Goal: Task Accomplishment & Management: Manage account settings

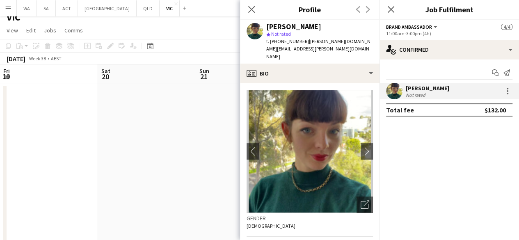
scroll to position [216, 0]
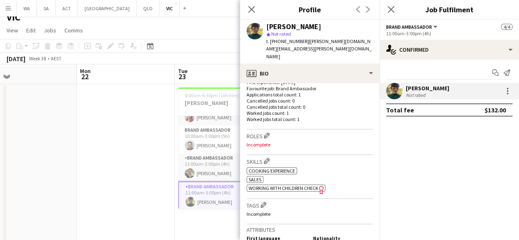
click at [144, 125] on app-date-cell at bounding box center [126, 235] width 98 height 302
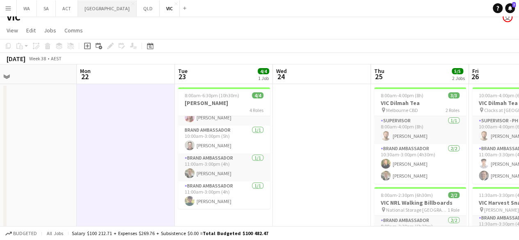
click at [96, 7] on button "NSW Close" at bounding box center [107, 8] width 59 height 16
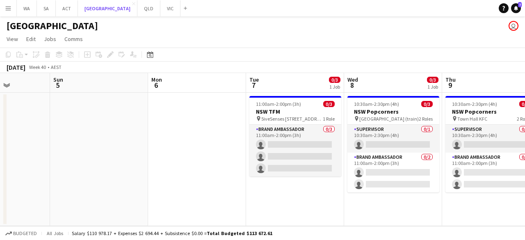
scroll to position [0, 344]
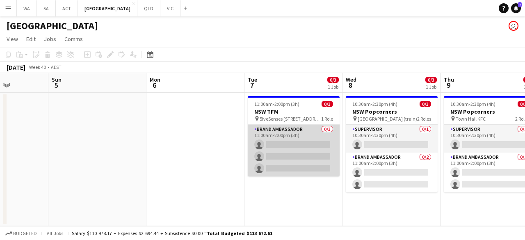
click at [278, 160] on app-card-role "Brand Ambassador 0/3 11:00am-2:00pm (3h) single-neutral-actions single-neutral-…" at bounding box center [294, 151] width 92 height 52
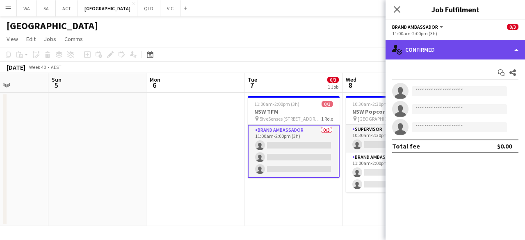
click at [425, 54] on div "single-neutral-actions-check-2 Confirmed" at bounding box center [454, 50] width 139 height 20
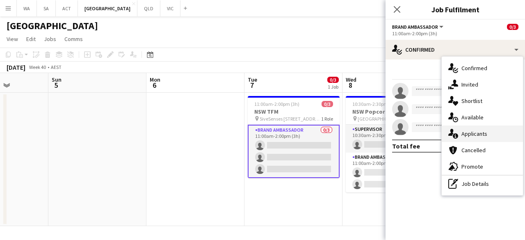
click at [473, 130] on span "Applicants" at bounding box center [474, 133] width 26 height 7
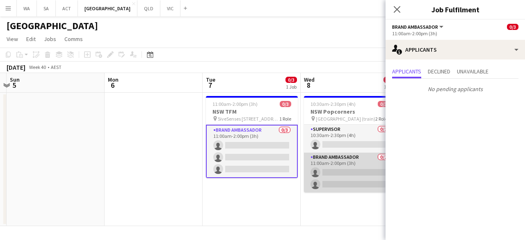
scroll to position [0, 391]
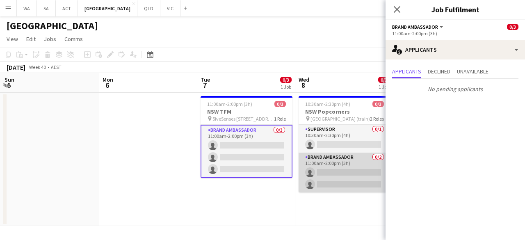
click at [358, 160] on app-card-role "Brand Ambassador 0/2 11:00am-2:00pm (3h) single-neutral-actions single-neutral-…" at bounding box center [344, 172] width 92 height 40
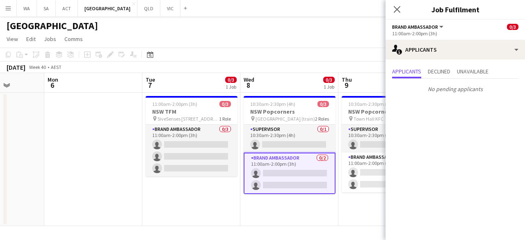
scroll to position [0, 250]
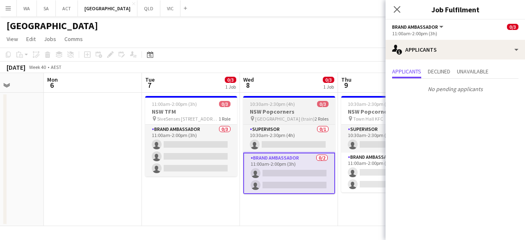
click at [358, 160] on app-card-role "Brand Ambassador 0/2 11:00am-2:00pm (3h) single-neutral-actions single-neutral-…" at bounding box center [387, 172] width 92 height 40
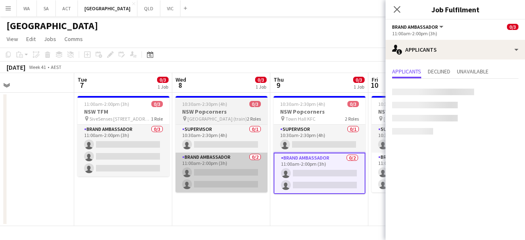
scroll to position [0, 324]
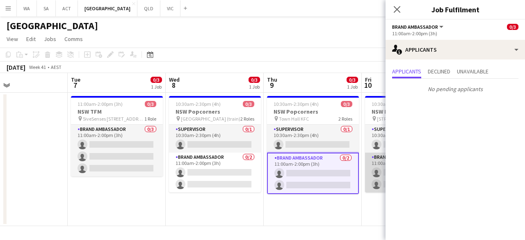
click at [365, 171] on app-card-role "Brand Ambassador 0/2 11:00am-2:00pm (3h) single-neutral-actions single-neutral-…" at bounding box center [411, 172] width 92 height 40
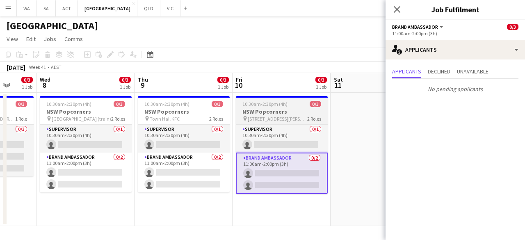
scroll to position [0, 264]
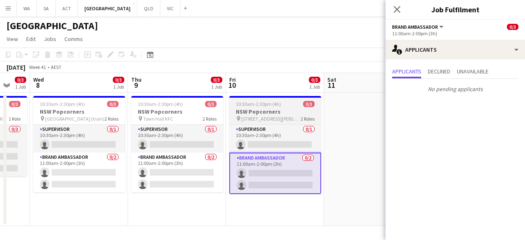
click at [365, 171] on app-date-cell at bounding box center [373, 159] width 98 height 133
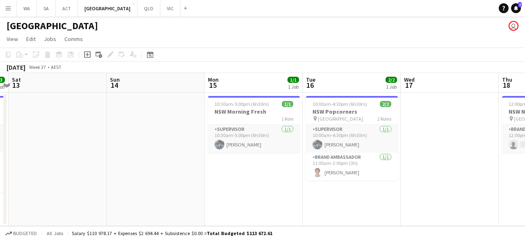
scroll to position [0, 188]
click at [365, 171] on app-card-role "Brand Ambassador [DATE] 11:00am-2:00pm (3h) [PERSON_NAME]" at bounding box center [351, 166] width 92 height 28
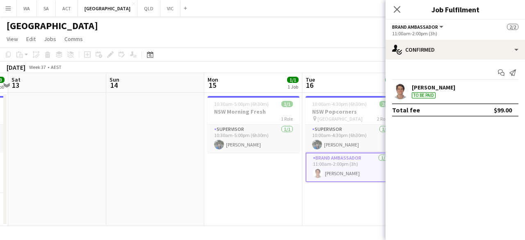
click at [431, 90] on div "[PERSON_NAME]" at bounding box center [433, 87] width 43 height 7
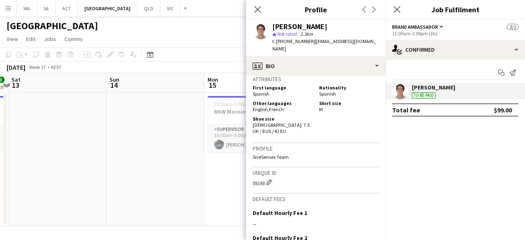
scroll to position [425, 0]
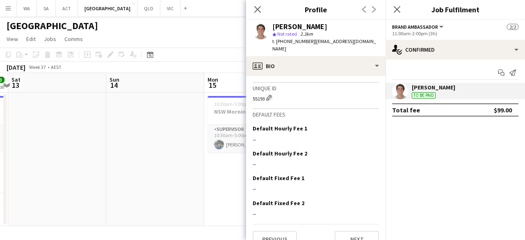
click at [193, 180] on app-date-cell at bounding box center [155, 159] width 98 height 133
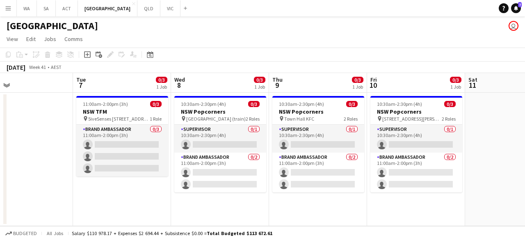
scroll to position [0, 197]
